Goal: Information Seeking & Learning: Learn about a topic

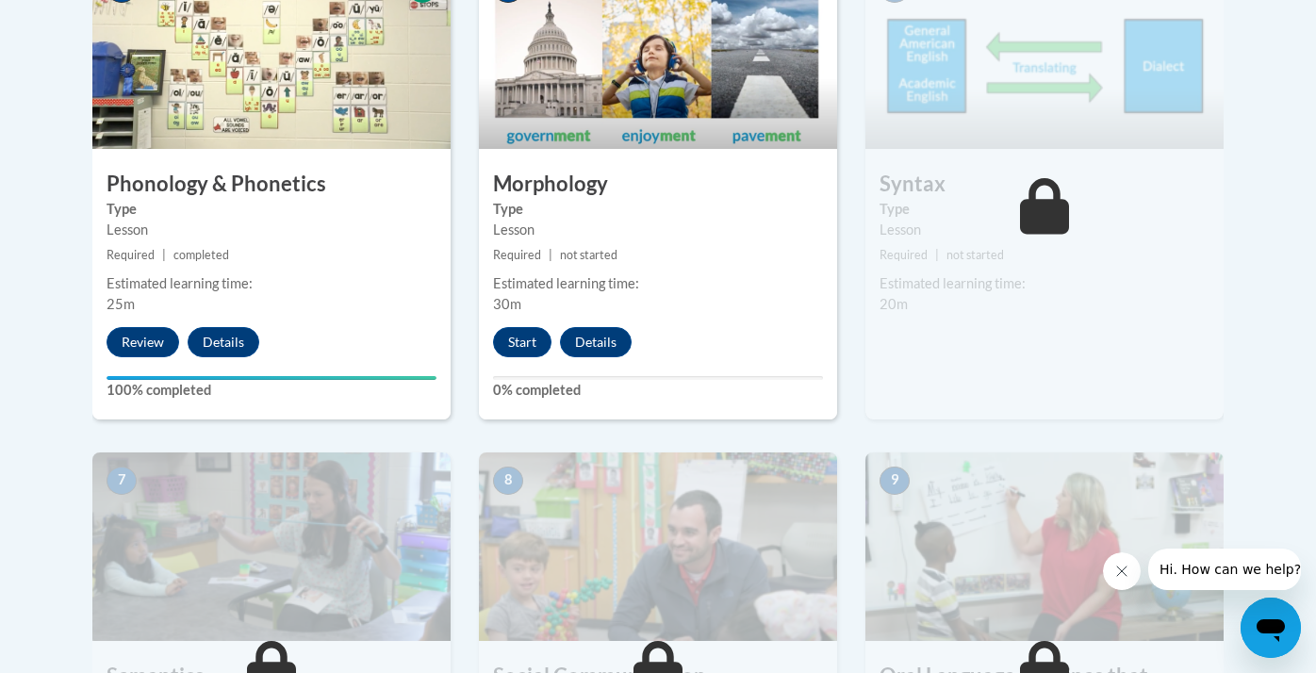
scroll to position [1219, 0]
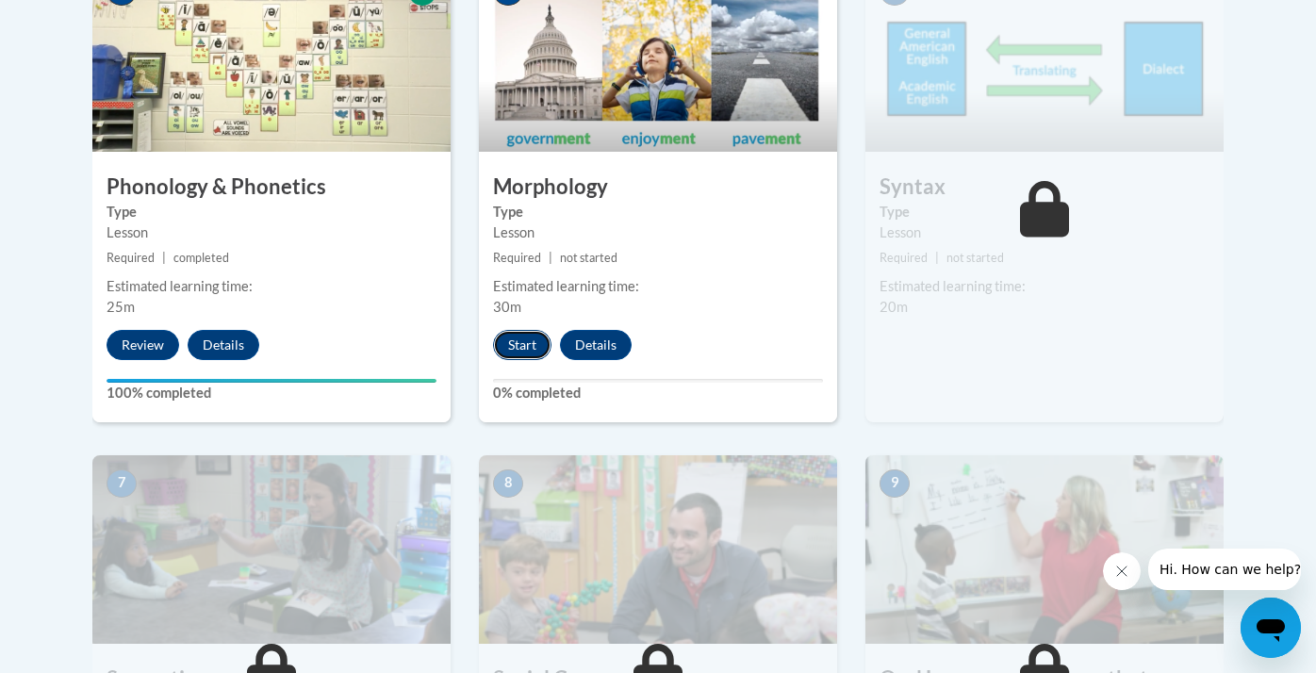
click at [517, 343] on button "Start" at bounding box center [522, 345] width 58 height 30
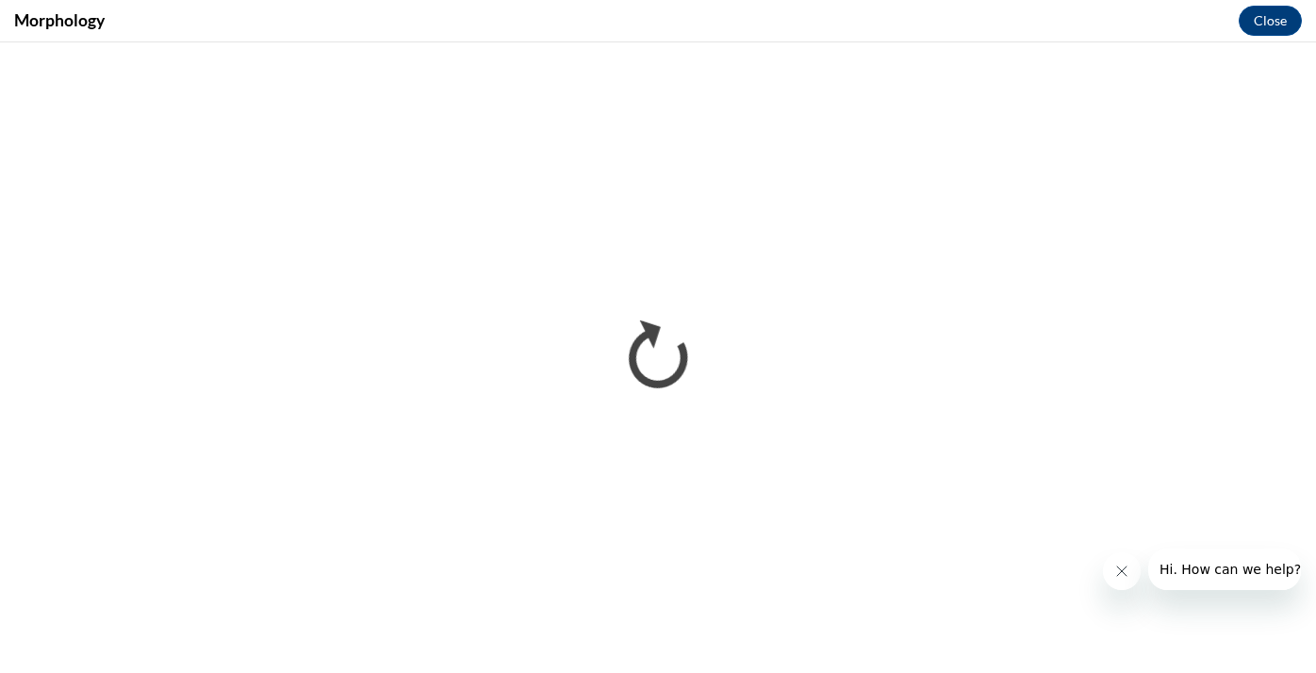
scroll to position [0, 0]
